Goal: Task Accomplishment & Management: Manage account settings

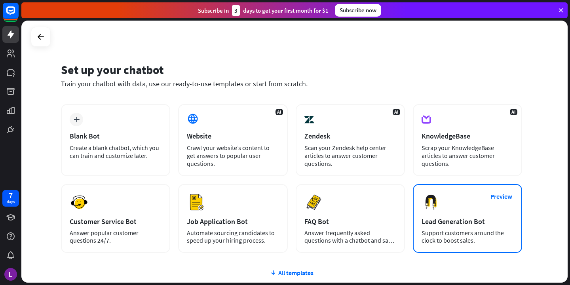
drag, startPoint x: 55, startPoint y: 69, endPoint x: 490, endPoint y: 238, distance: 466.0
click at [490, 238] on div "Set up your chatbot Train your chatbot with data, use our ready-to-use template…" at bounding box center [294, 152] width 547 height 262
copy div "Lor ip dolo sitamet Conse adip elitsed doei temp, inc utl etdol-ma-ali enimadmi…"
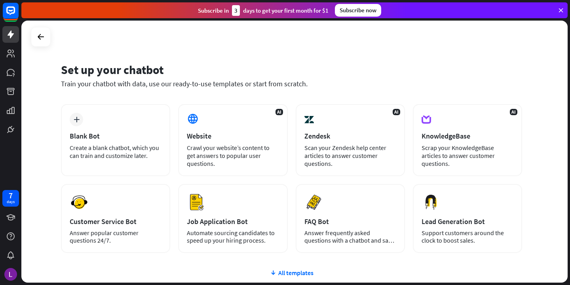
click at [372, 54] on div "Set up your chatbot Train your chatbot with data, use our ready-to-use template…" at bounding box center [294, 152] width 547 height 262
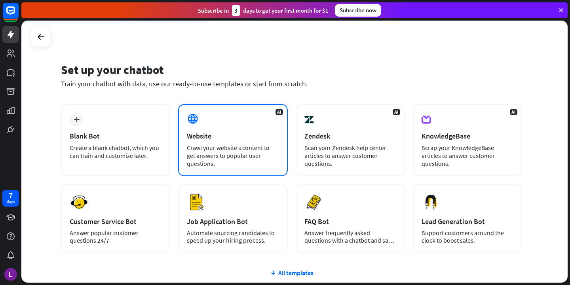
click at [230, 136] on div "Website" at bounding box center [233, 136] width 92 height 9
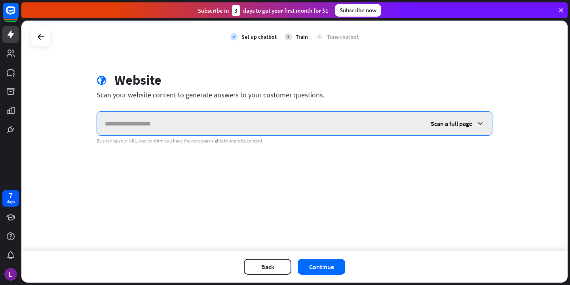
click at [256, 125] on input "text" at bounding box center [260, 124] width 326 height 24
paste input "**********"
type input "**********"
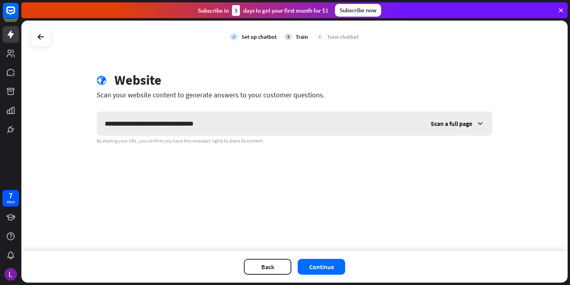
click at [446, 126] on span "Scan a full page" at bounding box center [452, 124] width 42 height 8
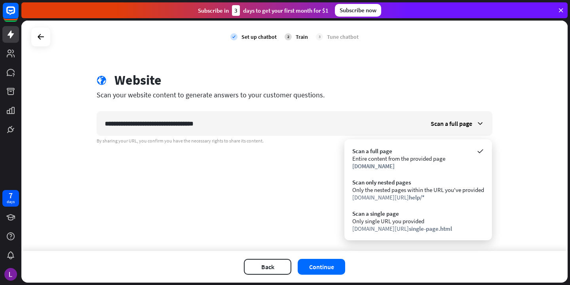
click at [280, 170] on div "**********" at bounding box center [294, 136] width 547 height 231
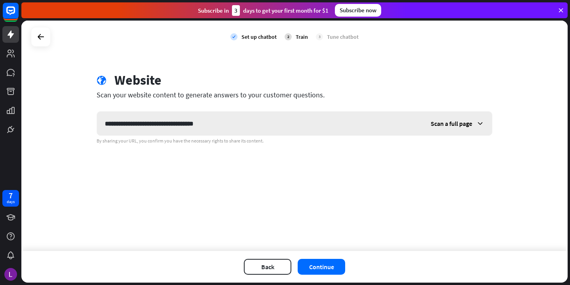
click at [446, 126] on span "Scan a full page" at bounding box center [452, 124] width 42 height 8
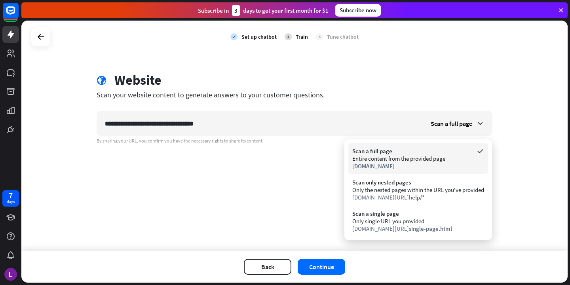
click at [397, 155] on div "Entire content from the provided page" at bounding box center [419, 159] width 132 height 8
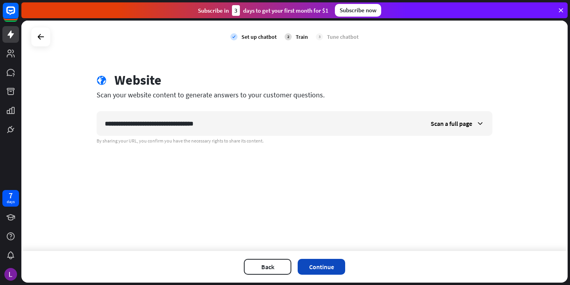
click at [322, 265] on button "Continue" at bounding box center [322, 267] width 48 height 16
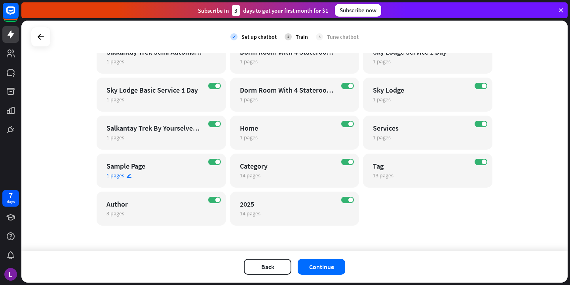
scroll to position [488, 0]
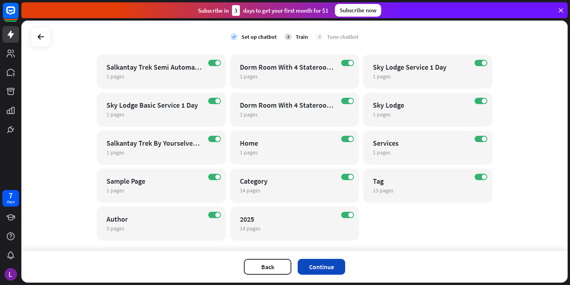
click at [310, 266] on button "Continue" at bounding box center [322, 267] width 48 height 16
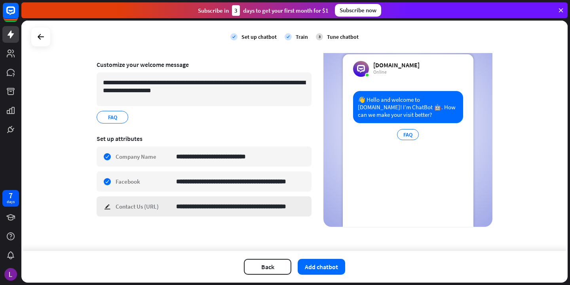
scroll to position [0, 0]
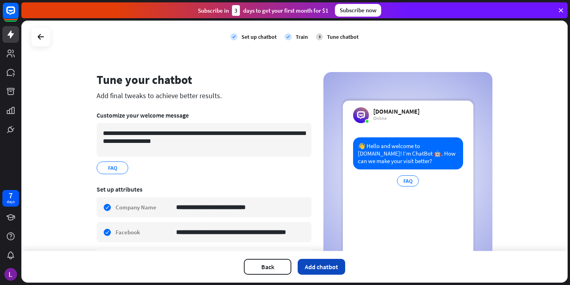
click at [336, 267] on button "Add chatbot" at bounding box center [322, 267] width 48 height 16
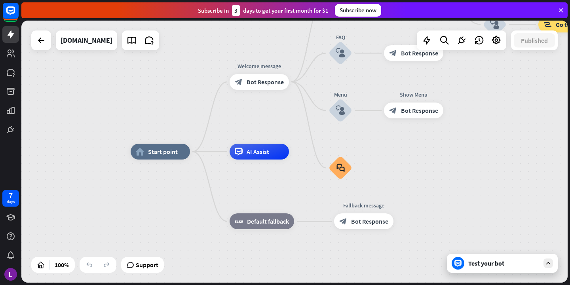
click at [561, 10] on icon at bounding box center [561, 10] width 7 height 7
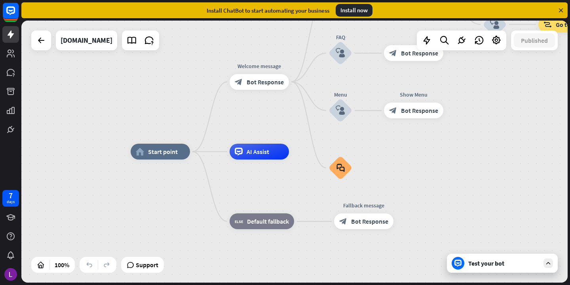
click at [561, 8] on icon at bounding box center [561, 10] width 7 height 7
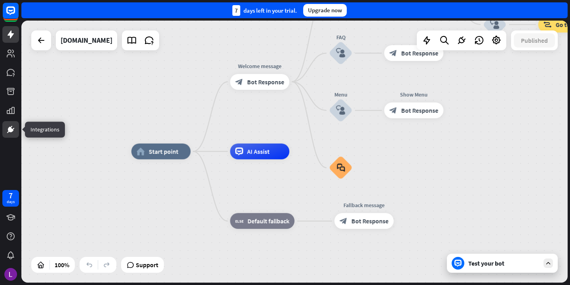
click at [6, 130] on link at bounding box center [10, 129] width 17 height 17
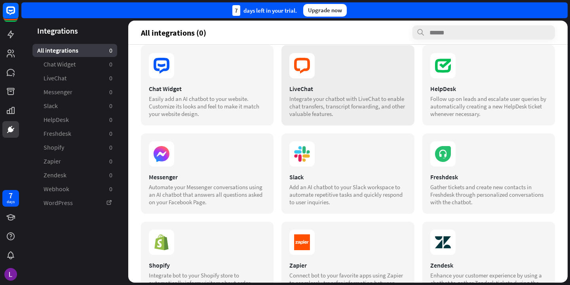
scroll to position [133, 0]
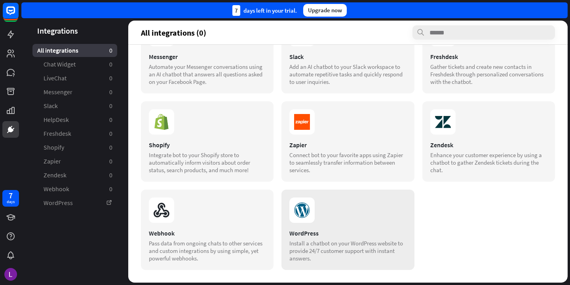
click at [301, 233] on div "WordPress" at bounding box center [348, 233] width 117 height 8
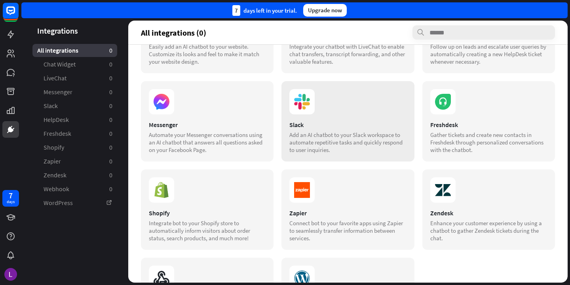
scroll to position [0, 0]
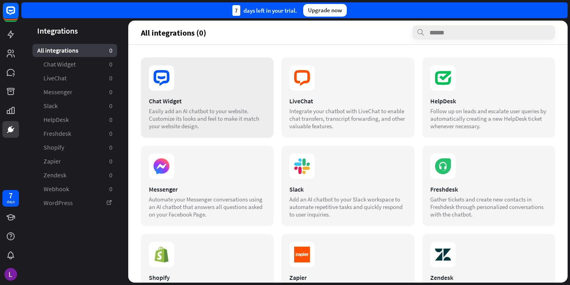
click at [210, 110] on div "Easily add an AI chatbot to your website. Customize its looks and feel to make …" at bounding box center [207, 118] width 117 height 23
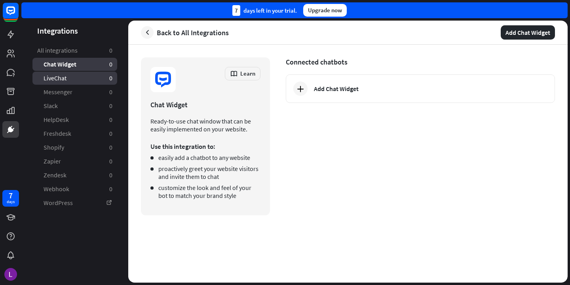
click at [55, 81] on span "LiveChat" at bounding box center [55, 78] width 23 height 8
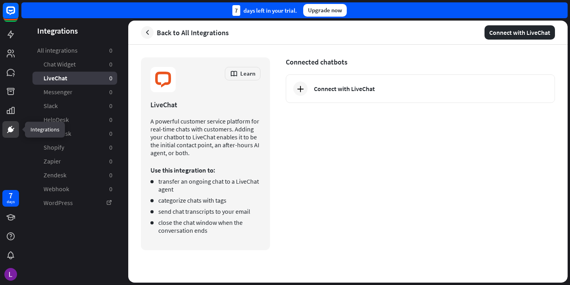
click at [11, 129] on icon at bounding box center [10, 129] width 5 height 5
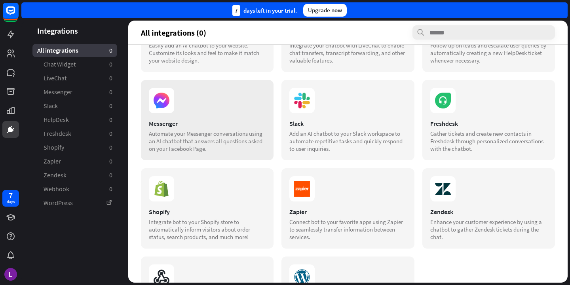
scroll to position [133, 0]
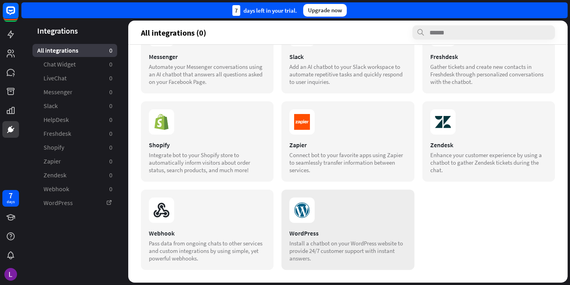
click at [309, 232] on div "WordPress" at bounding box center [348, 233] width 117 height 8
click at [53, 206] on link "WordPress" at bounding box center [74, 202] width 85 height 13
click at [21, 38] on aside "Integrations All integrations 0 Chat Widget 0 LiveChat 0 Messenger 0 Slack 0 He…" at bounding box center [74, 152] width 107 height 262
click at [10, 38] on icon at bounding box center [11, 35] width 10 height 10
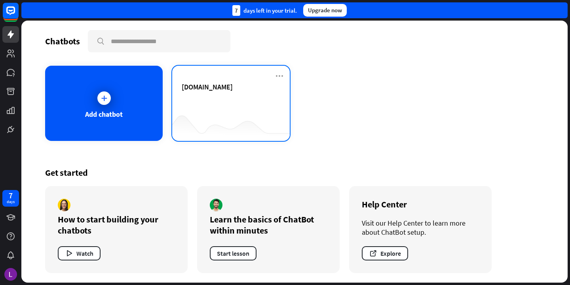
click at [210, 101] on div "[DOMAIN_NAME]" at bounding box center [231, 96] width 99 height 28
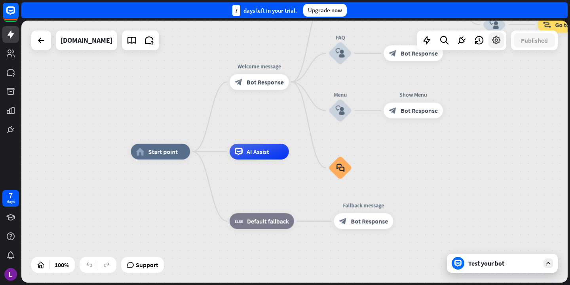
click at [500, 42] on icon at bounding box center [497, 40] width 10 height 10
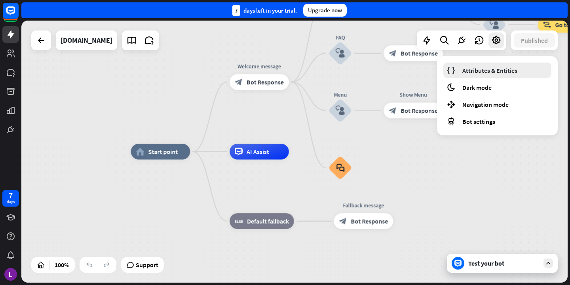
click at [498, 71] on span "Attributes & Entities" at bounding box center [490, 71] width 55 height 8
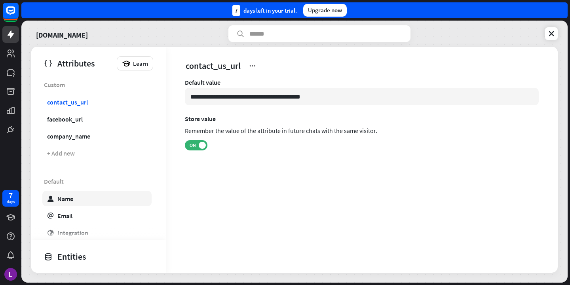
click at [71, 204] on link "user Name" at bounding box center [96, 198] width 109 height 15
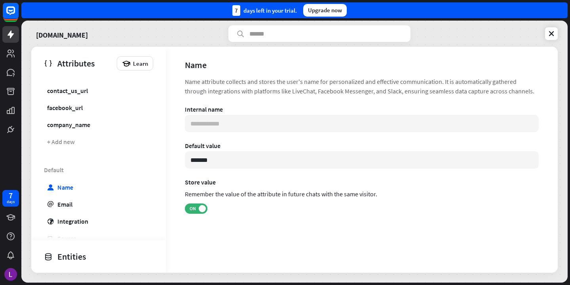
scroll to position [44, 0]
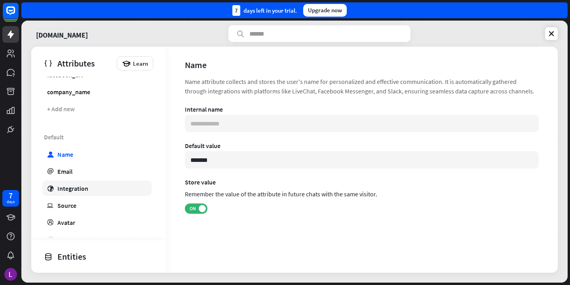
click at [79, 191] on div "Integration" at bounding box center [72, 189] width 31 height 8
type input "***"
type input "**********"
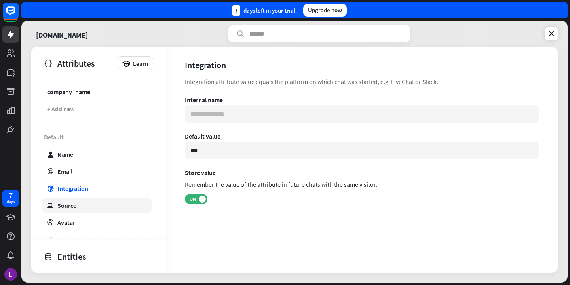
click at [70, 212] on link "ip Source" at bounding box center [96, 205] width 109 height 15
click at [71, 208] on div "Source" at bounding box center [66, 206] width 19 height 8
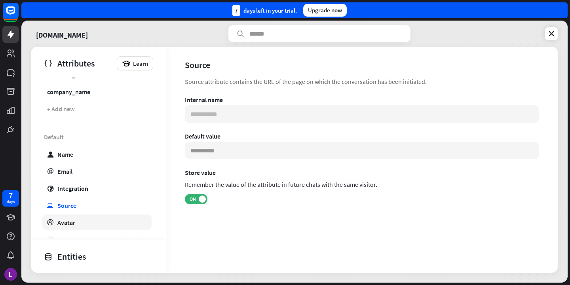
click at [69, 224] on div "Avatar" at bounding box center [66, 223] width 18 height 8
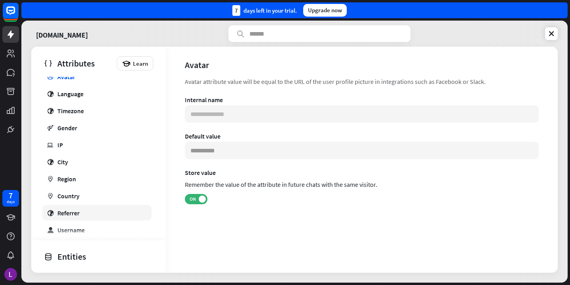
scroll to position [217, 0]
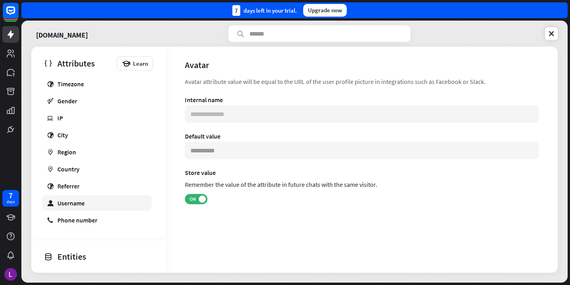
click at [77, 204] on div "Username" at bounding box center [70, 203] width 27 height 8
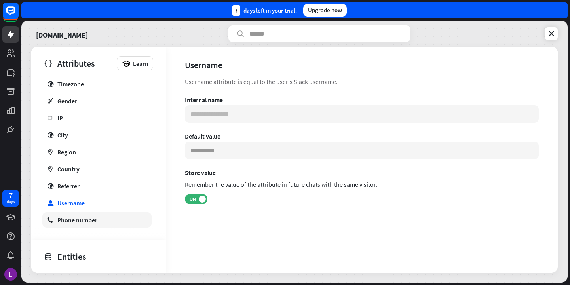
click at [80, 220] on div "Phone number" at bounding box center [77, 220] width 40 height 8
type input "**********"
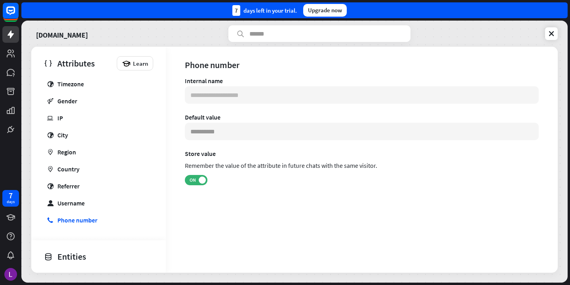
click at [64, 257] on div "Entities" at bounding box center [96, 256] width 105 height 13
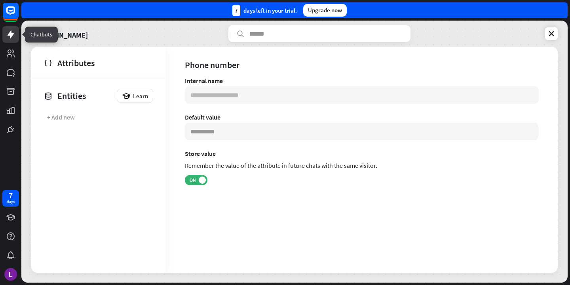
click at [15, 39] on link at bounding box center [10, 34] width 17 height 17
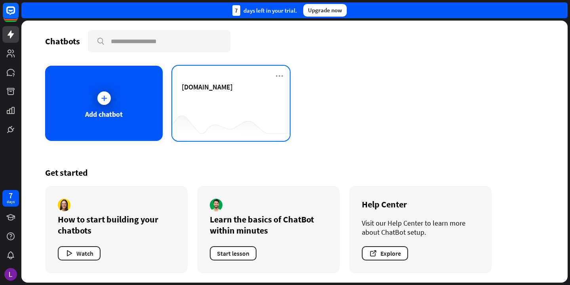
click at [219, 102] on div "[DOMAIN_NAME]" at bounding box center [231, 96] width 99 height 28
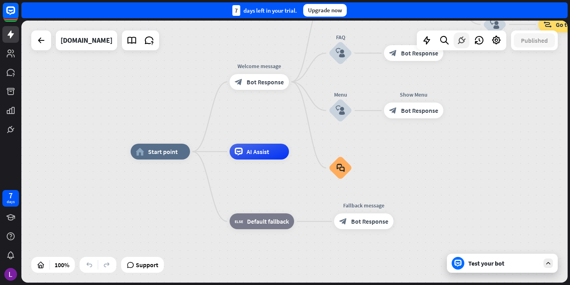
click at [462, 42] on icon at bounding box center [462, 40] width 10 height 10
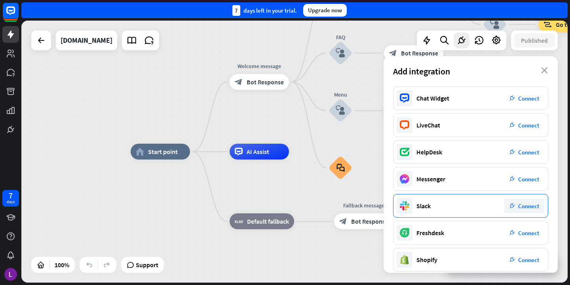
scroll to position [116, 0]
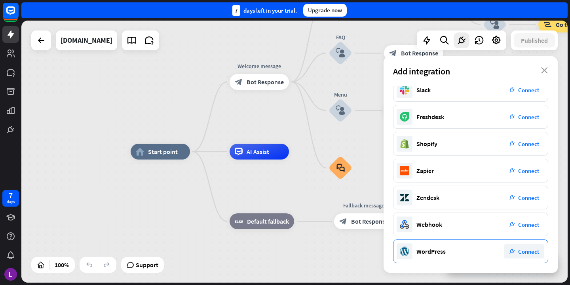
click at [429, 246] on div "WordPress plug_integration Connect" at bounding box center [470, 252] width 155 height 24
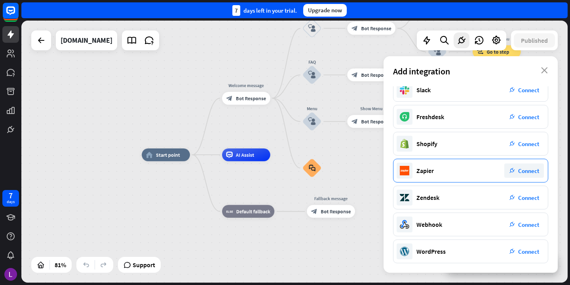
scroll to position [114, 0]
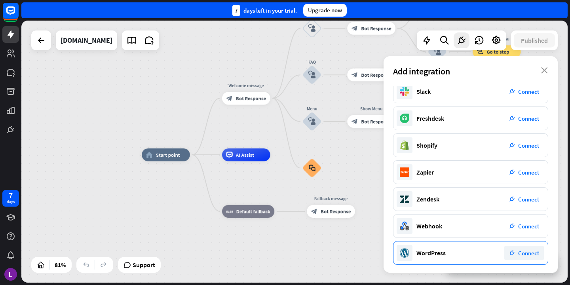
click at [503, 255] on div "WordPress plug_integration Connect" at bounding box center [470, 253] width 155 height 24
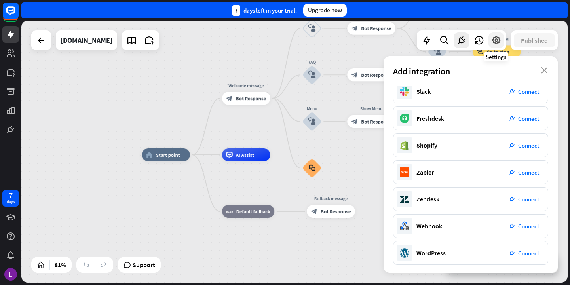
click at [500, 40] on icon at bounding box center [497, 40] width 10 height 10
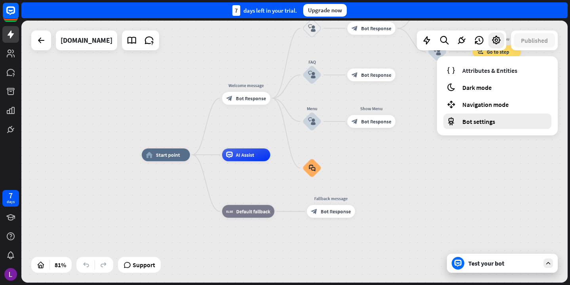
click at [479, 125] on span "Bot settings" at bounding box center [479, 122] width 33 height 8
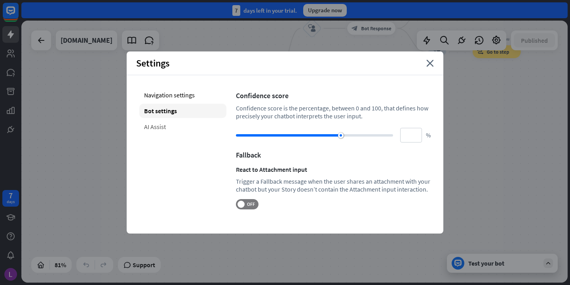
click at [177, 130] on div "AI Assist" at bounding box center [182, 127] width 87 height 14
type input "**"
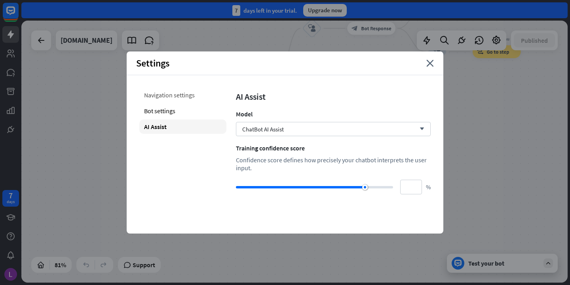
click at [185, 98] on div "Navigation settings" at bounding box center [182, 95] width 87 height 14
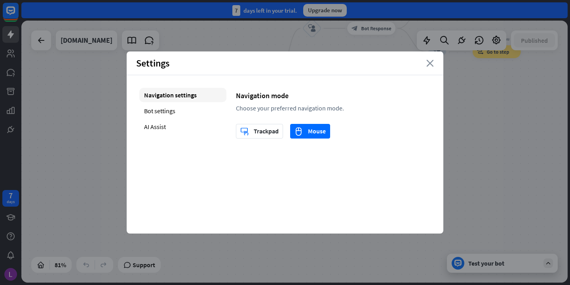
click at [430, 63] on icon "close" at bounding box center [431, 63] width 8 height 7
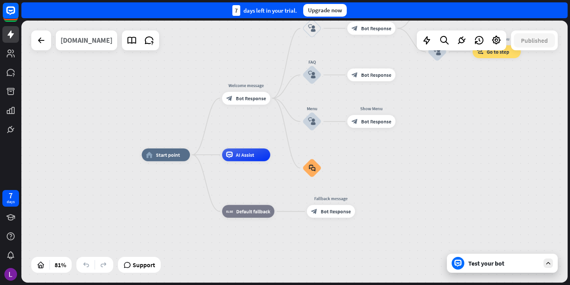
click at [83, 41] on div "[DOMAIN_NAME]" at bounding box center [87, 41] width 52 height 20
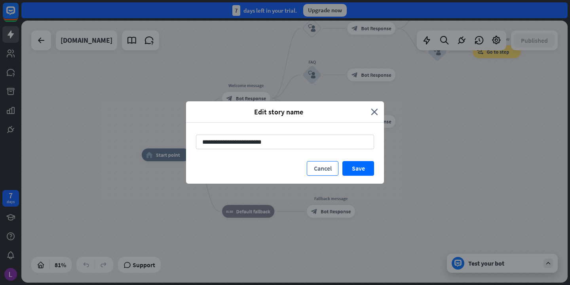
click at [322, 167] on button "Cancel" at bounding box center [323, 168] width 32 height 15
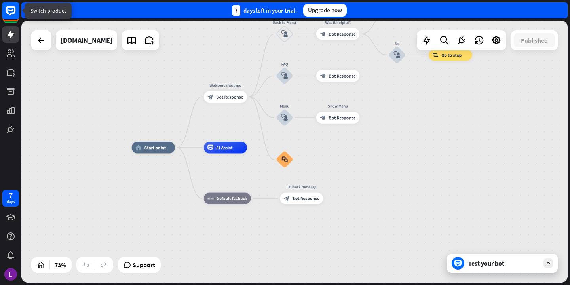
click at [9, 14] on icon at bounding box center [11, 11] width 10 height 10
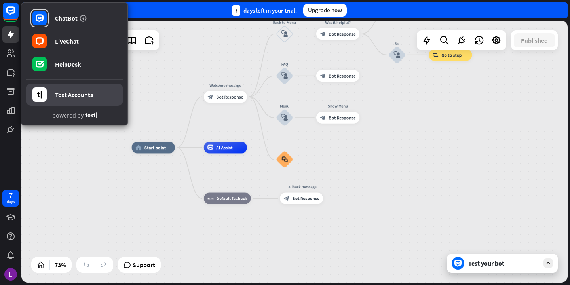
click at [78, 96] on div "Text Accounts" at bounding box center [74, 95] width 38 height 8
